Goal: Communication & Community: Answer question/provide support

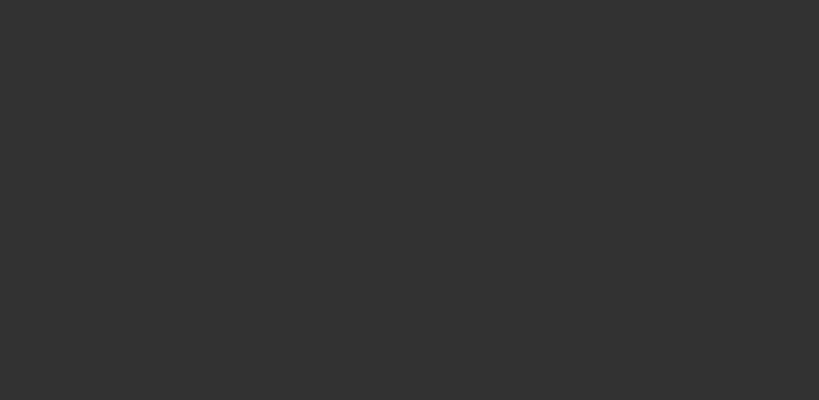
click at [398, 94] on div at bounding box center [409, 200] width 819 height 400
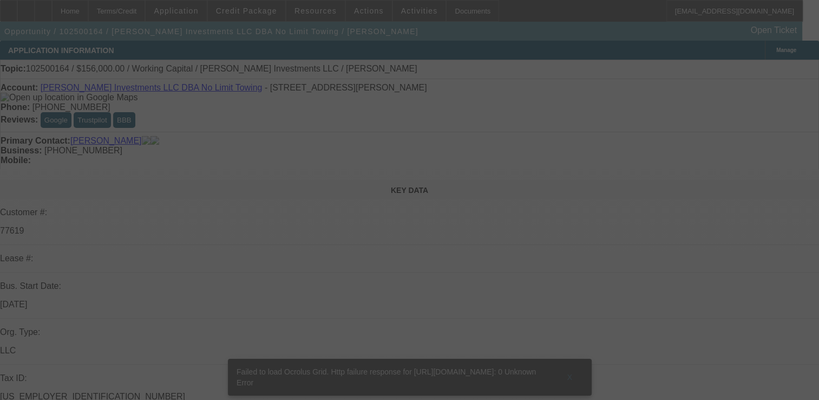
click at [745, 160] on div at bounding box center [409, 200] width 819 height 400
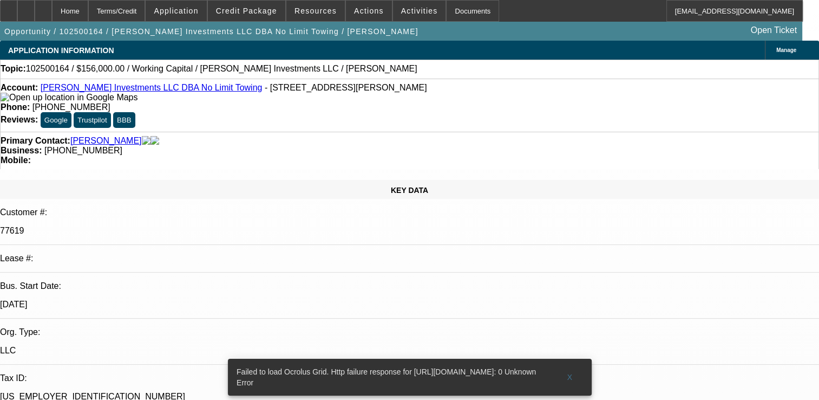
select select "0"
select select "1"
select select "2"
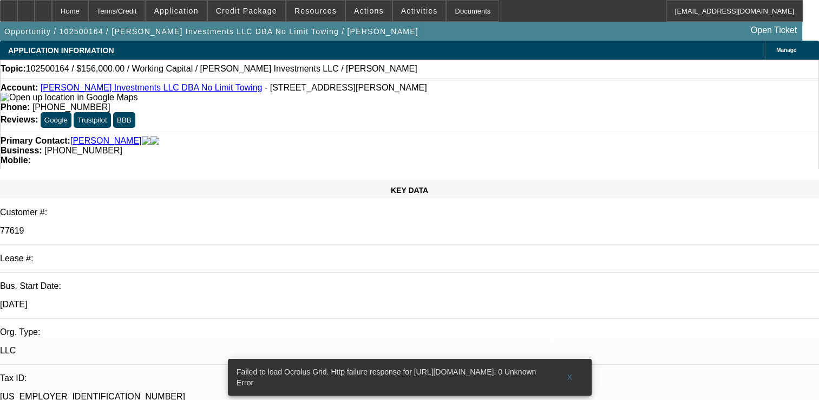
select select "6"
radio input "true"
paste textarea "CUSTOMER HAS 4 ACTIVE DEALS AS OF NOW, 2 DEALS ALMOST COMPLETED WITH 1 PMT LEFT…"
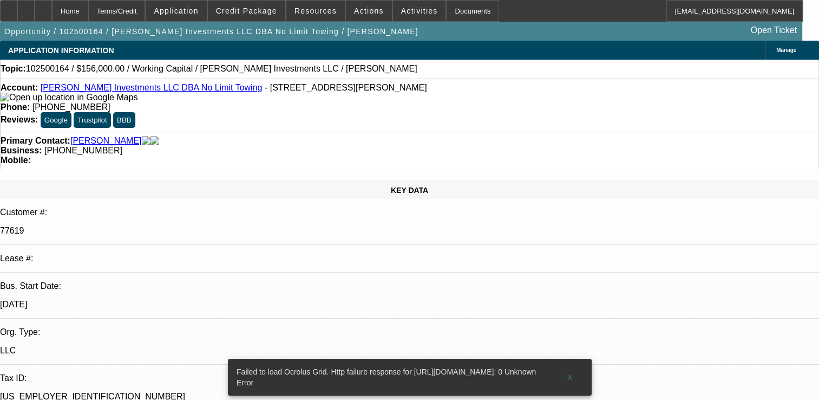
scroll to position [23, 0]
type textarea "CUSTOMER HAS 4 ACTIVE DEALS AS OF NOW, 2 DEALS ALMOST COMPLETED WITH 1 PMT LEFT…"
radio input "false"
radio input "true"
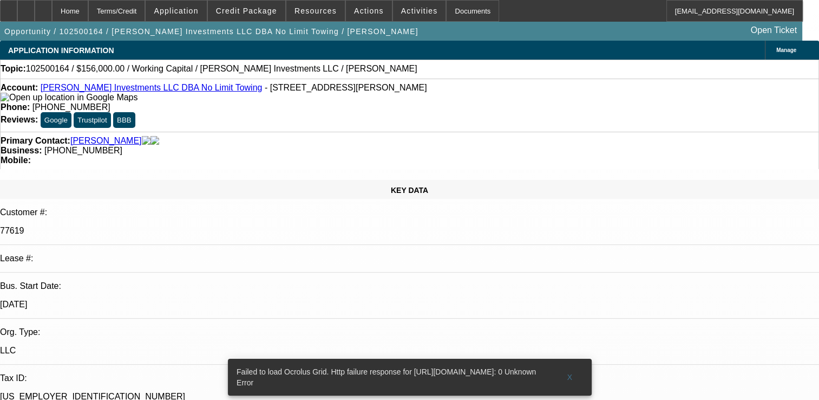
scroll to position [0, 0]
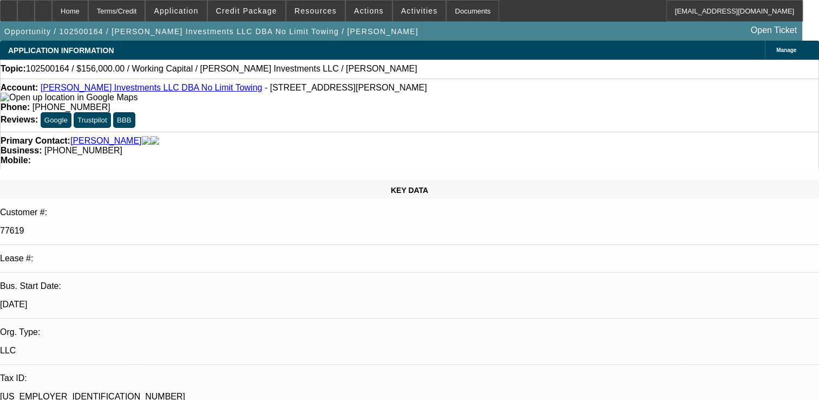
drag, startPoint x: 793, startPoint y: 297, endPoint x: 790, endPoint y: 287, distance: 10.1
paste textarea "CUSTOMER CALLED AND ASKED TO DEFER HIS 7/1 PAYMENT ON ALL DEALS SO WE DID 7/1 &…"
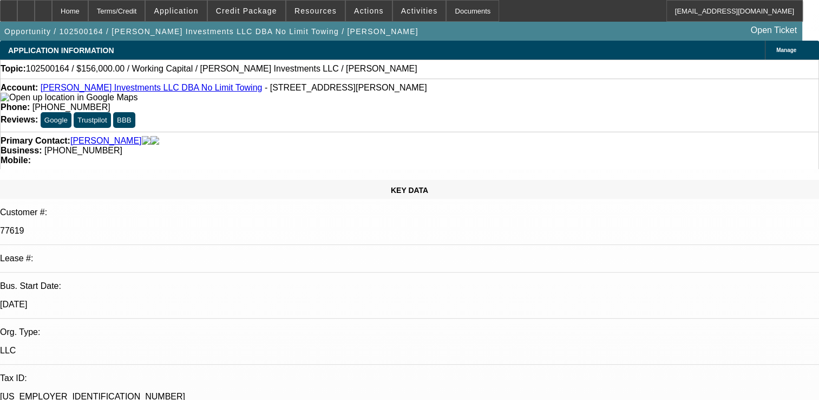
scroll to position [10, 0]
type textarea "CUSTOMER CALLED AND ASKED TO DEFER HIS 7/1 PAYMENT ON ALL DEALS SO WE DID 7/1 &…"
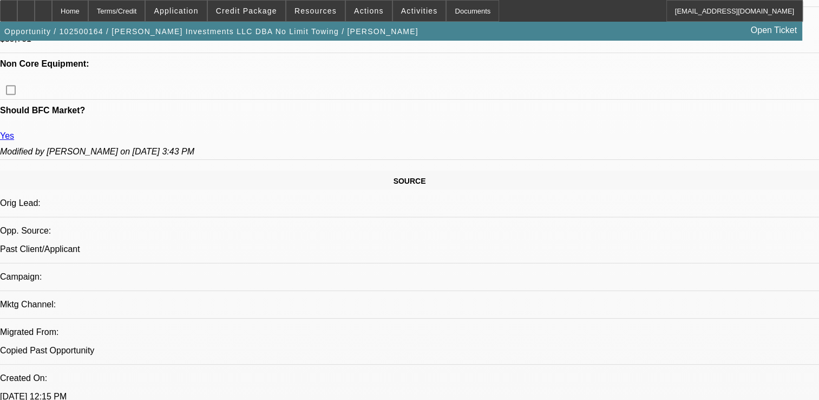
select select "0"
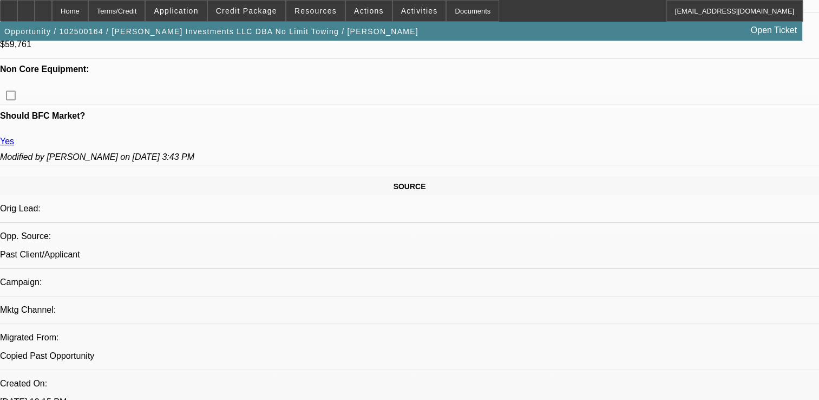
select select "1"
select select "2"
select select "6"
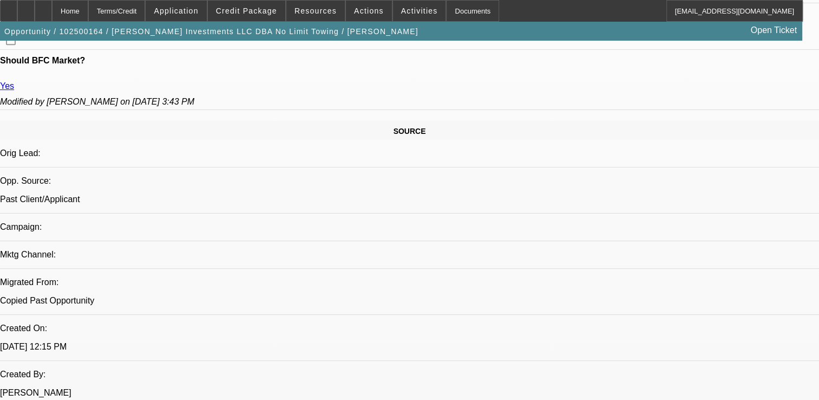
scroll to position [698, 0]
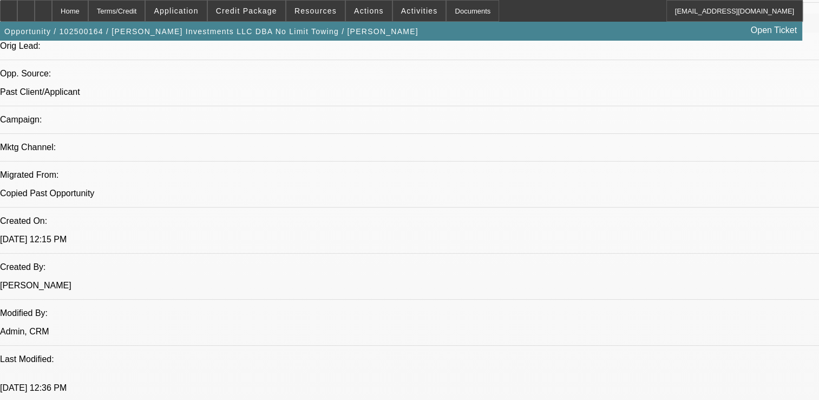
paste textarea "CUSTOMER CALLED AND ASKED TO DEFER HIS 7/1 PAYMENT ON ALL DEALS SO WE DID 7/1 &…"
type textarea "CUSTOMER CALLED AND ASKED TO DEFER HIS 7/1 PAYMENT ON ALL DEALS SO WE DID 7/1 &…"
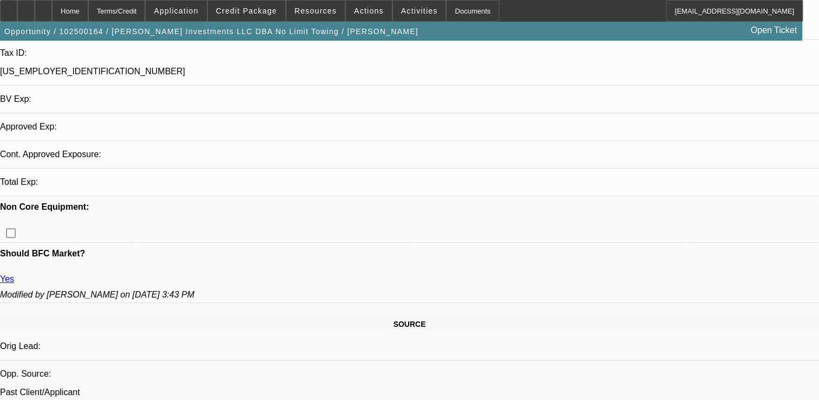
select select "0"
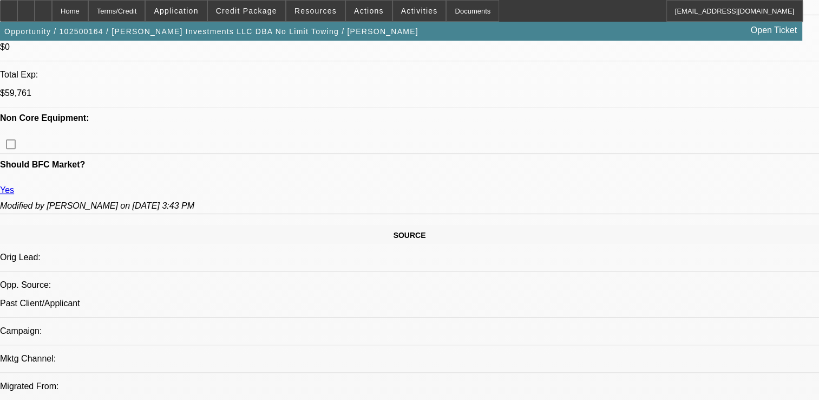
select select "1"
select select "2"
select select "6"
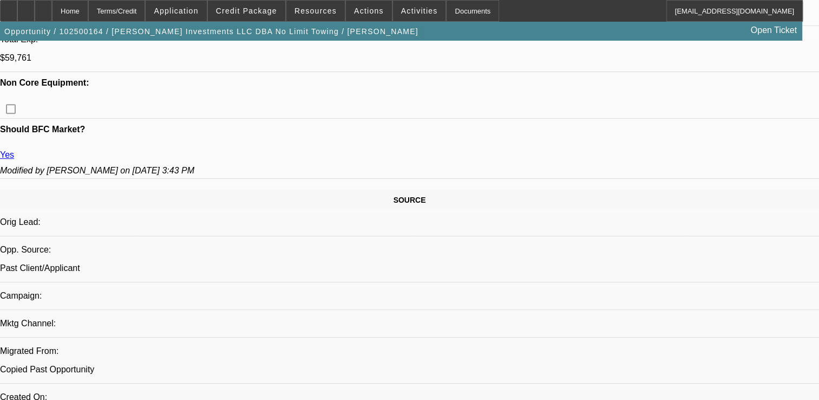
scroll to position [541, 0]
